Goal: Obtain resource: Download file/media

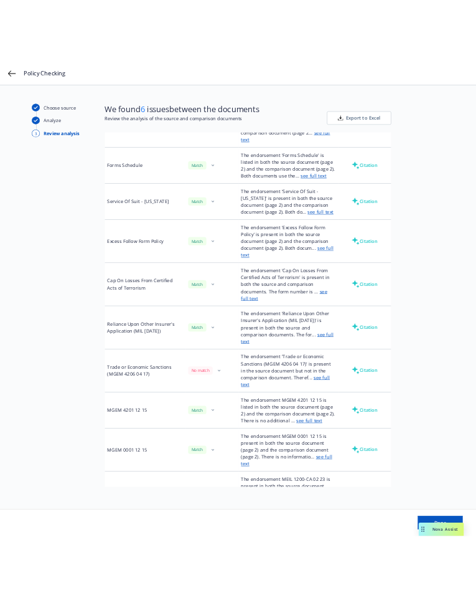
scroll to position [1341, 0]
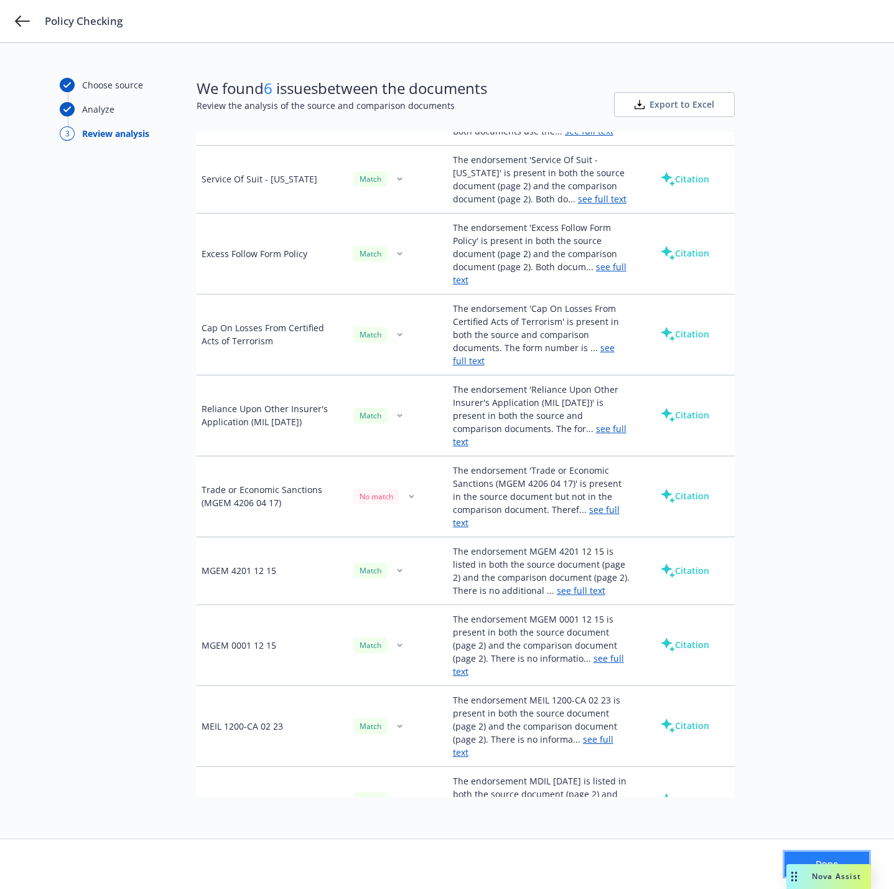
click at [799, 856] on button "Done" at bounding box center [827, 863] width 85 height 25
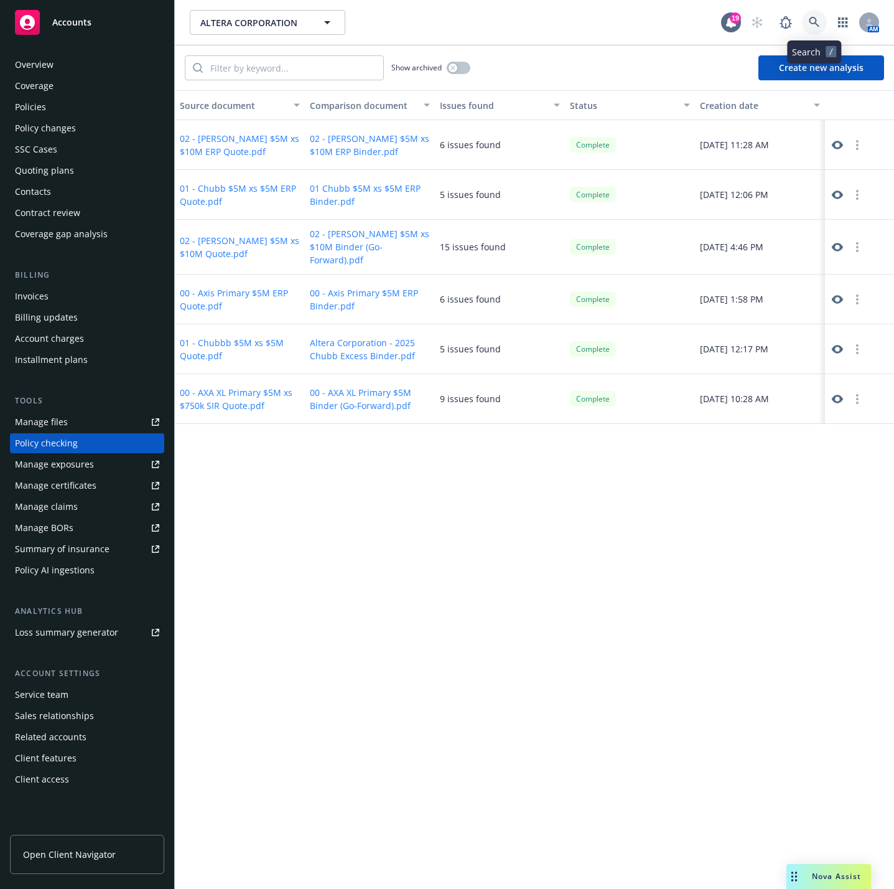
click at [807, 13] on link at bounding box center [814, 22] width 25 height 25
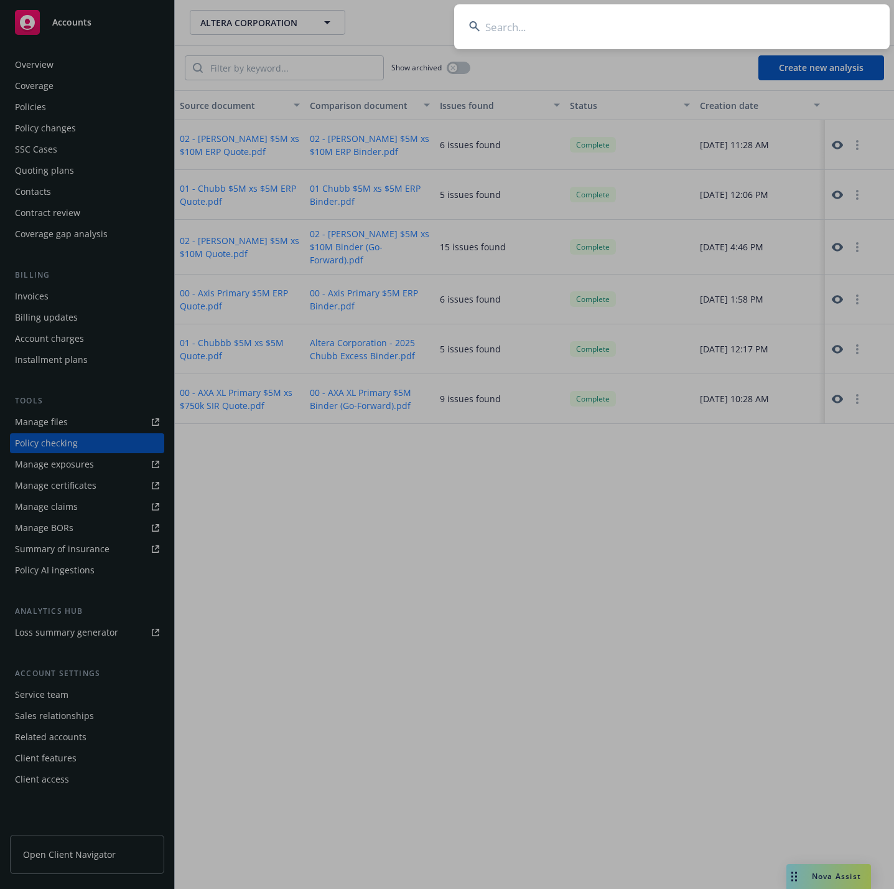
click at [803, 13] on input at bounding box center [672, 26] width 436 height 45
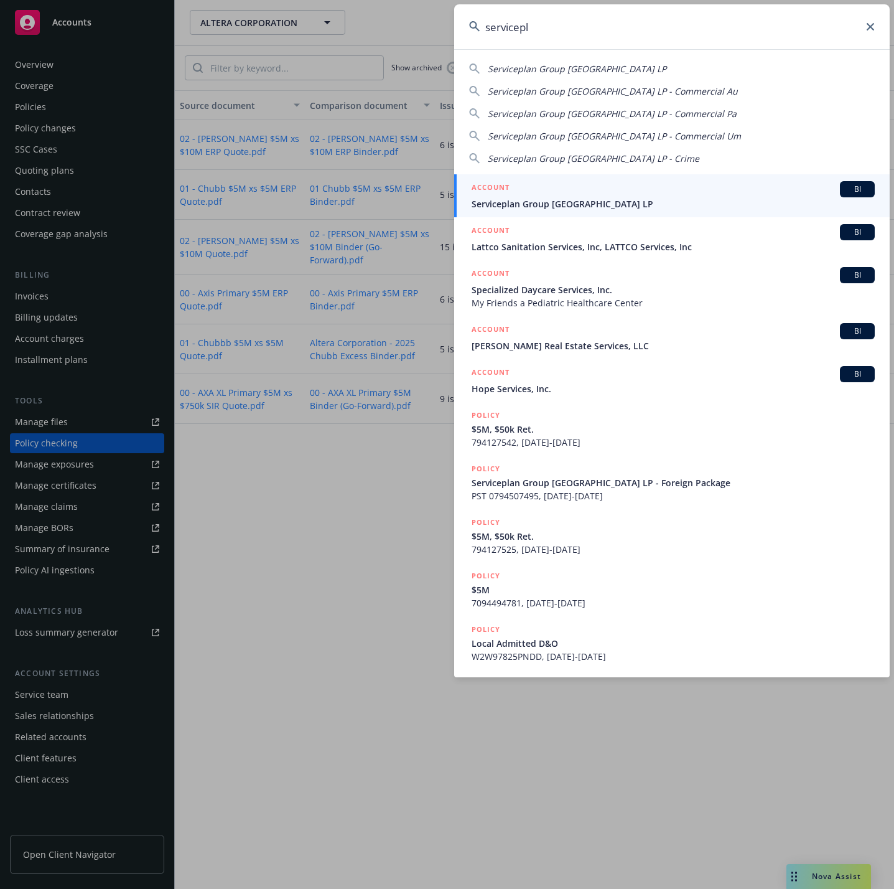
type input "servicepl"
click at [611, 197] on span "Serviceplan Group [GEOGRAPHIC_DATA] LP" at bounding box center [673, 203] width 403 height 13
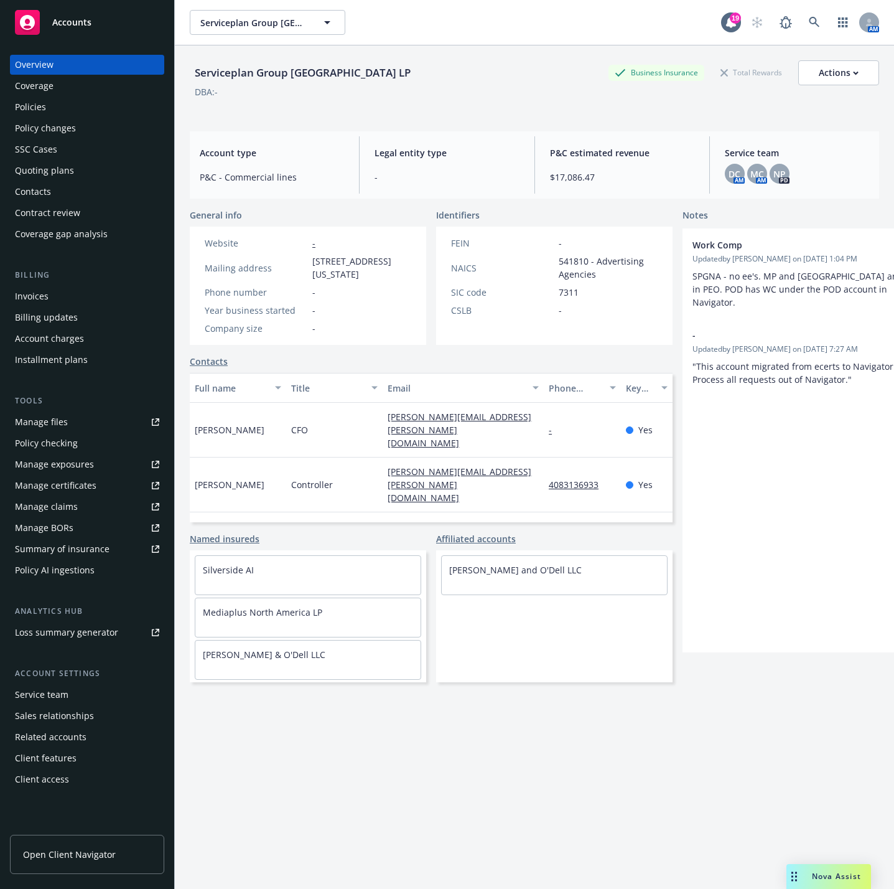
click at [56, 108] on div "Policies" at bounding box center [87, 107] width 144 height 20
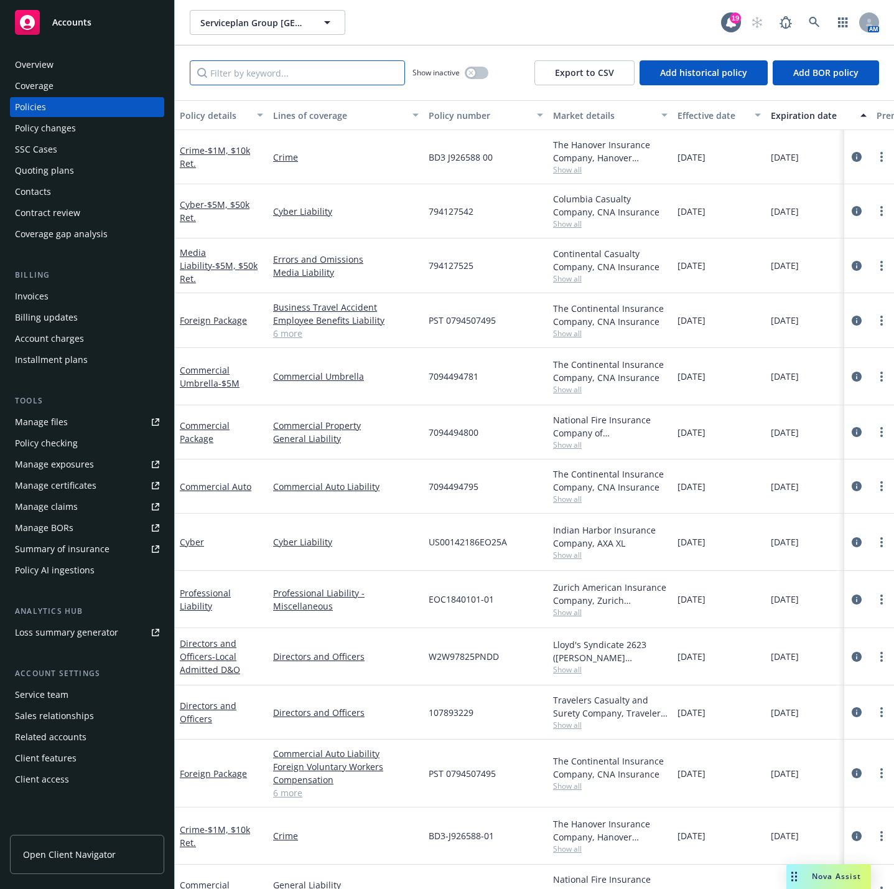
click at [276, 75] on input "Filter by keyword..." at bounding box center [297, 72] width 215 height 25
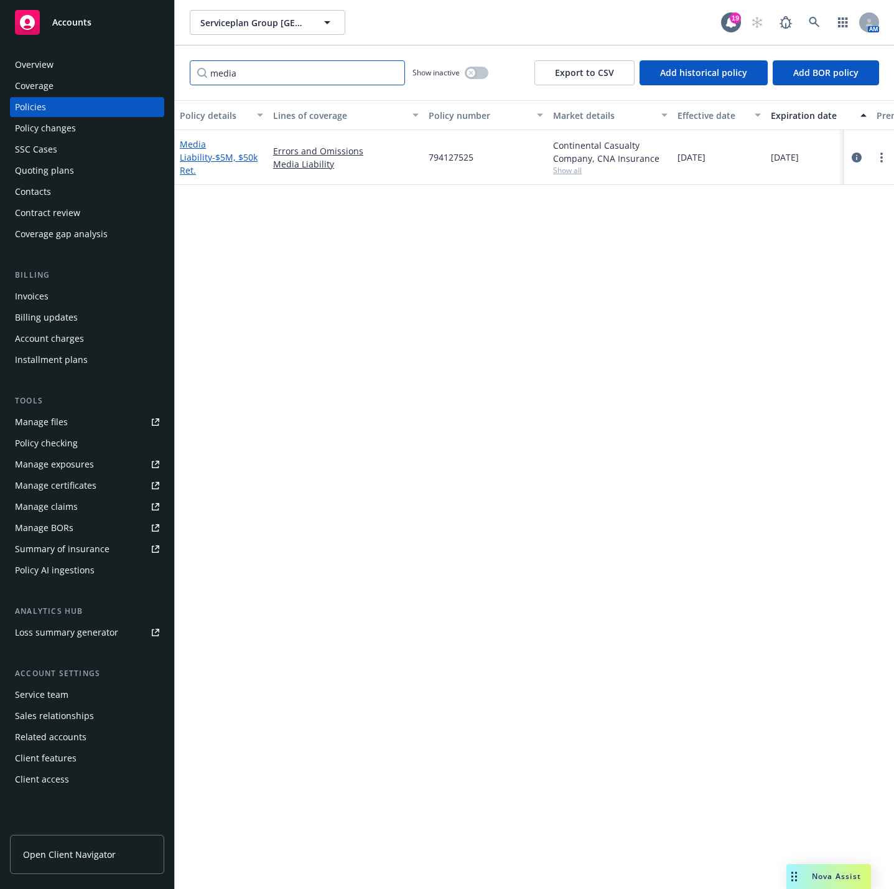
type input "media"
click at [208, 157] on span "- $5M, $50k Ret." at bounding box center [219, 163] width 78 height 25
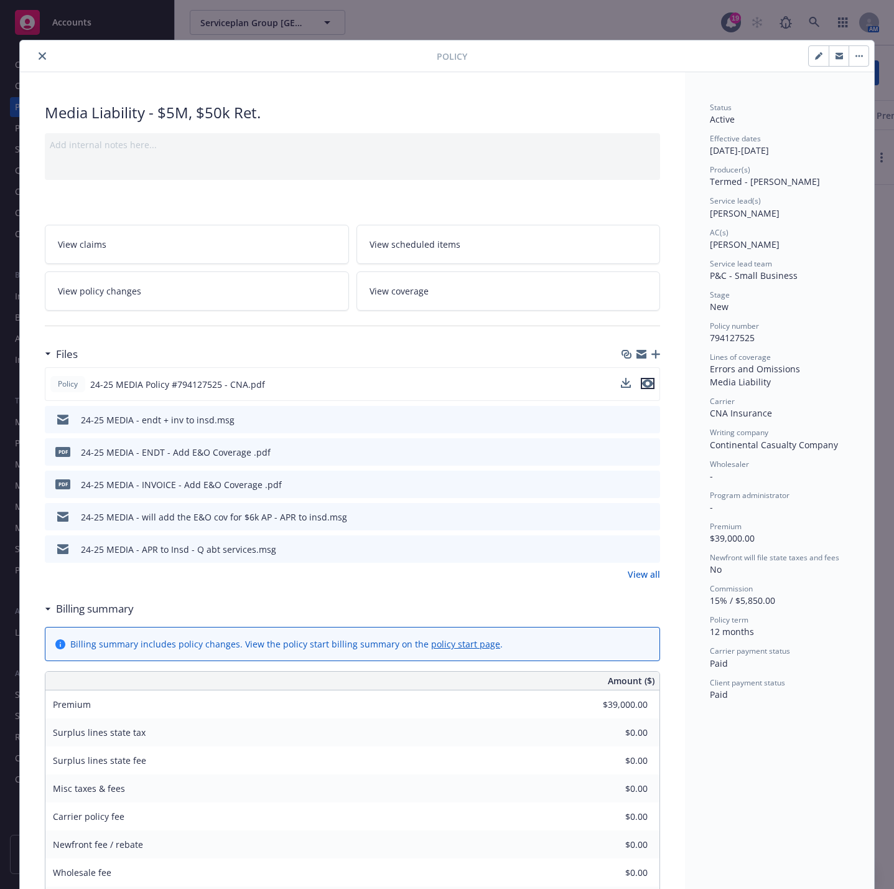
click at [642, 387] on icon "preview file" at bounding box center [647, 383] width 11 height 9
click at [622, 387] on icon "download file" at bounding box center [627, 383] width 10 height 10
click at [29, 49] on div at bounding box center [231, 56] width 412 height 15
click at [35, 60] on button "close" at bounding box center [42, 56] width 15 height 15
